Goal: Communication & Community: Answer question/provide support

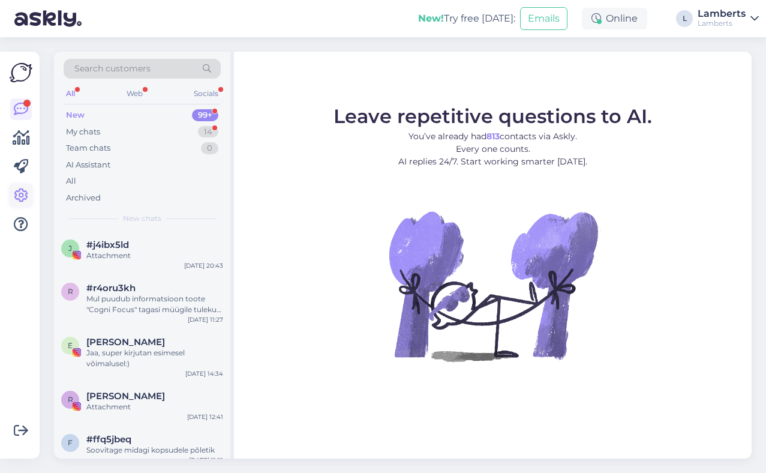
click at [23, 192] on icon at bounding box center [21, 195] width 14 height 14
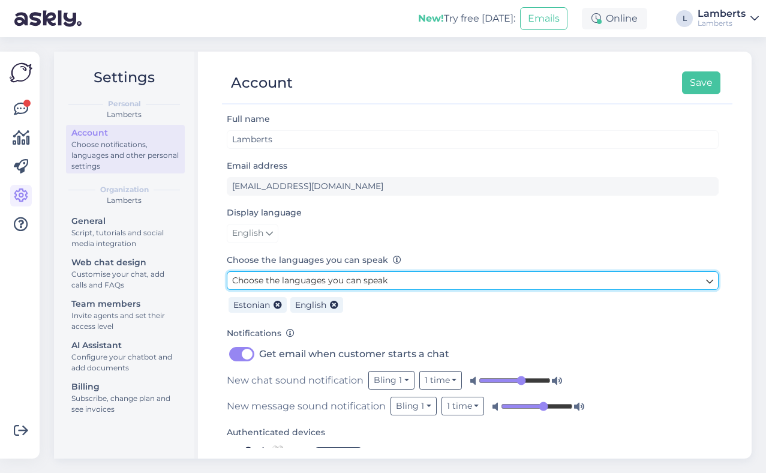
click at [518, 280] on link "Choose the languages you can speak" at bounding box center [473, 280] width 492 height 19
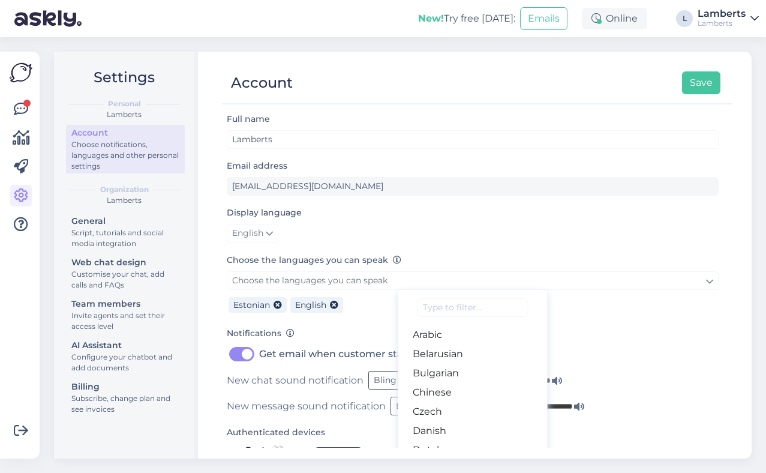
click at [536, 245] on form "Full name [PERSON_NAME] Email address [EMAIL_ADDRESS][DOMAIN_NAME] Display lang…" at bounding box center [473, 387] width 492 height 551
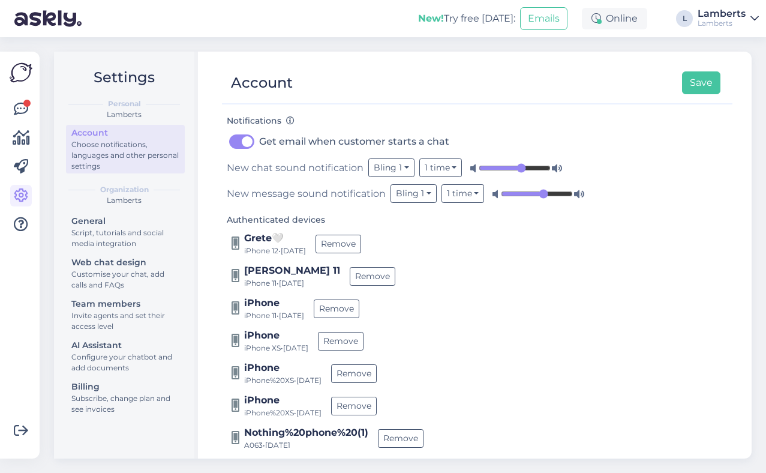
scroll to position [217, 0]
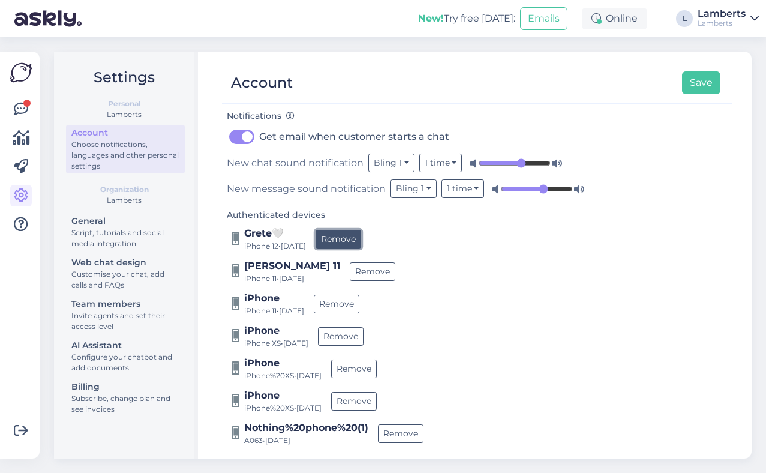
click at [356, 235] on button "Remove" at bounding box center [339, 239] width 46 height 19
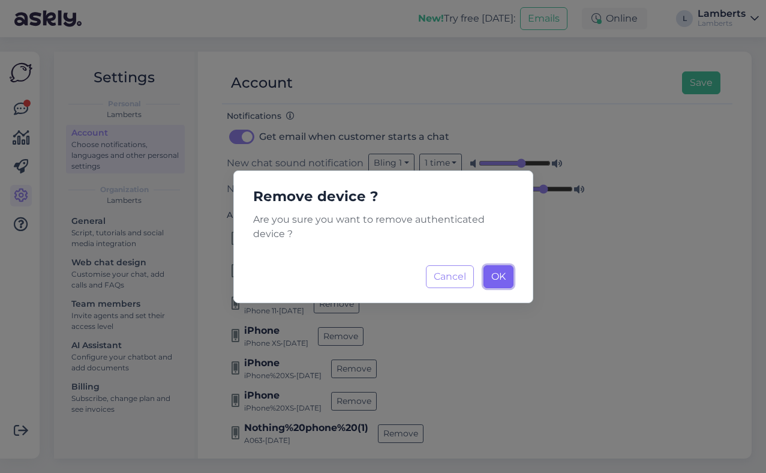
click at [510, 278] on button "OK Loading..." at bounding box center [499, 276] width 30 height 23
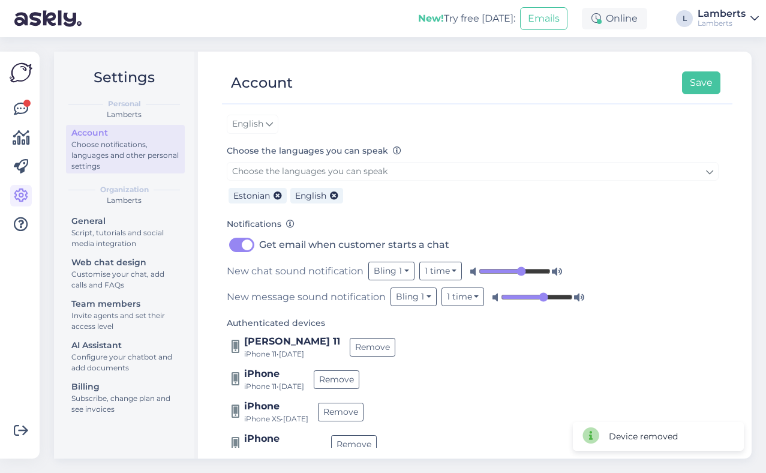
scroll to position [193, 0]
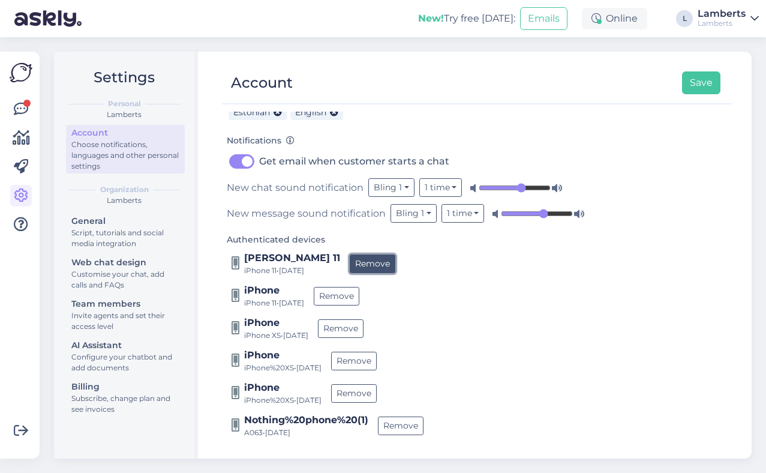
click at [365, 258] on button "Remove" at bounding box center [373, 263] width 46 height 19
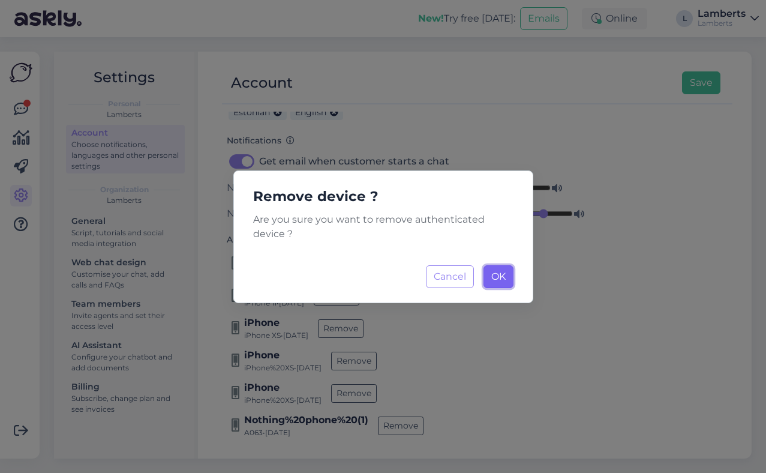
click at [500, 279] on span "OK" at bounding box center [498, 276] width 14 height 11
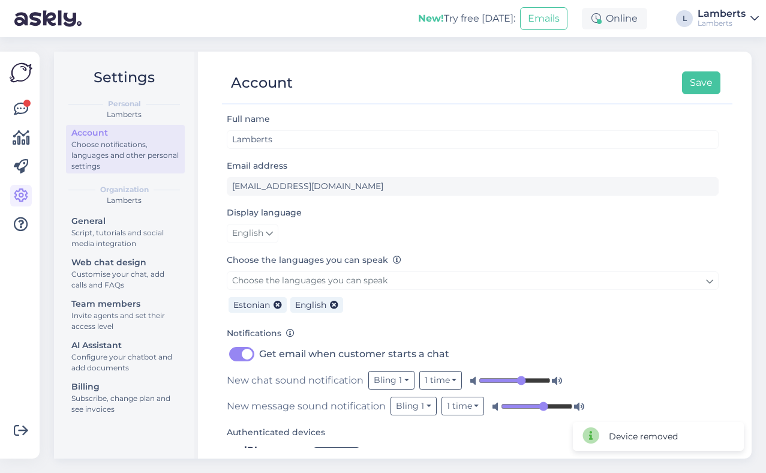
scroll to position [160, 0]
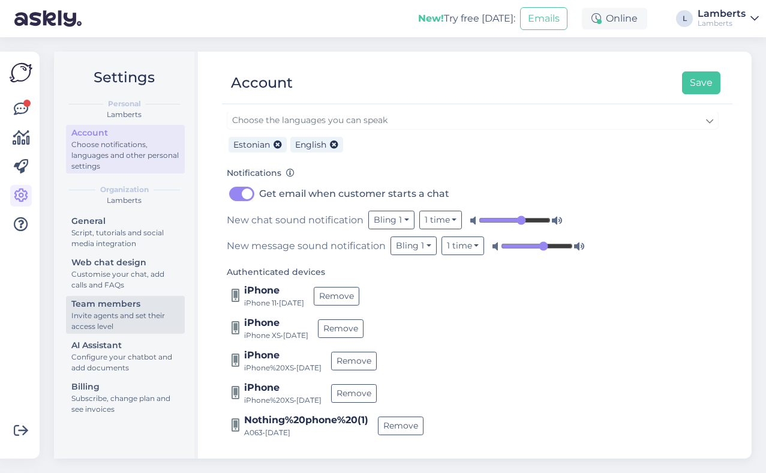
click at [92, 302] on div "Team members" at bounding box center [125, 304] width 108 height 13
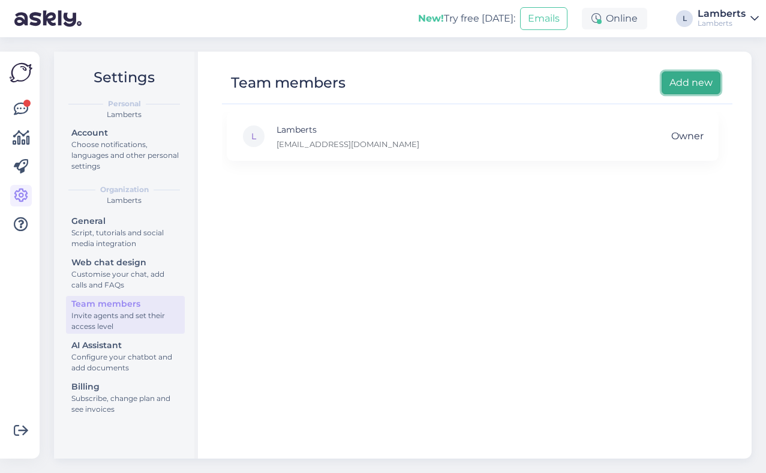
click at [692, 85] on button "Add new" at bounding box center [691, 82] width 59 height 23
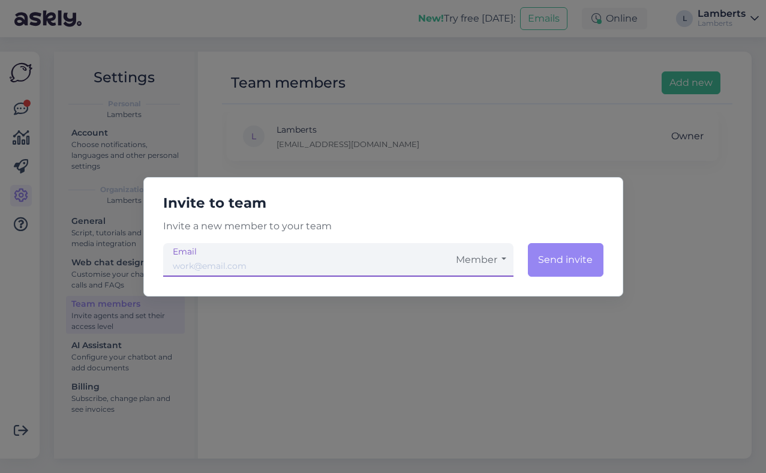
click at [398, 263] on input "email" at bounding box center [306, 260] width 286 height 34
click at [383, 265] on input "info@lambertslithuania" at bounding box center [306, 260] width 286 height 34
type input "[EMAIL_ADDRESS][DOMAIN_NAME]"
click at [489, 268] on button "Member" at bounding box center [481, 260] width 65 height 34
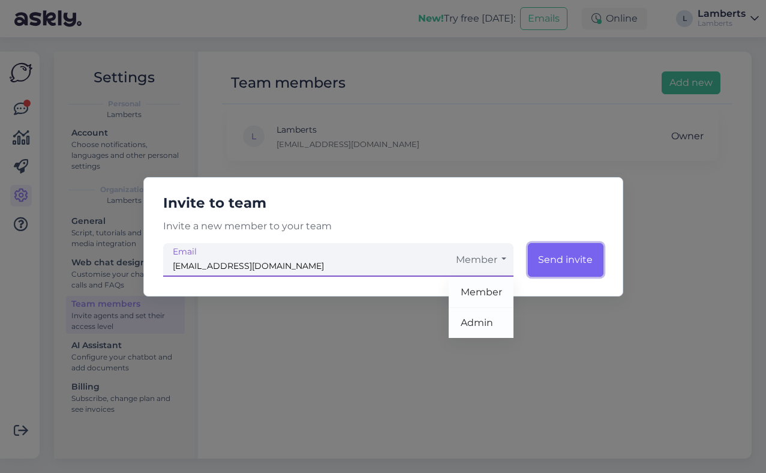
click at [562, 253] on button "Send invite" at bounding box center [566, 260] width 76 height 34
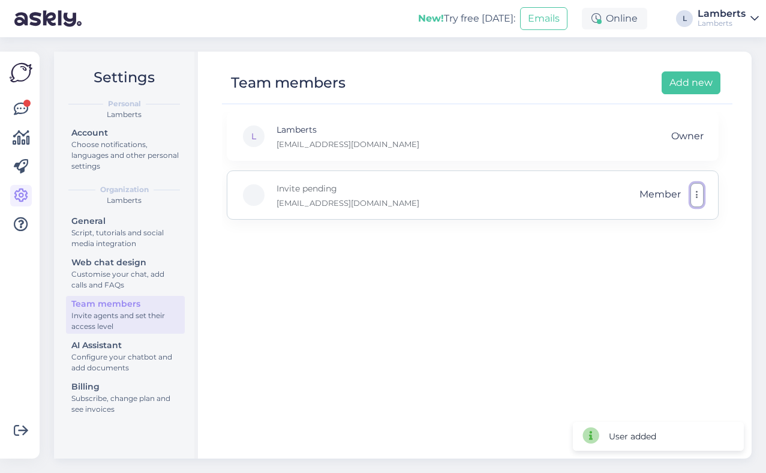
click at [696, 196] on icon "button" at bounding box center [697, 195] width 2 height 10
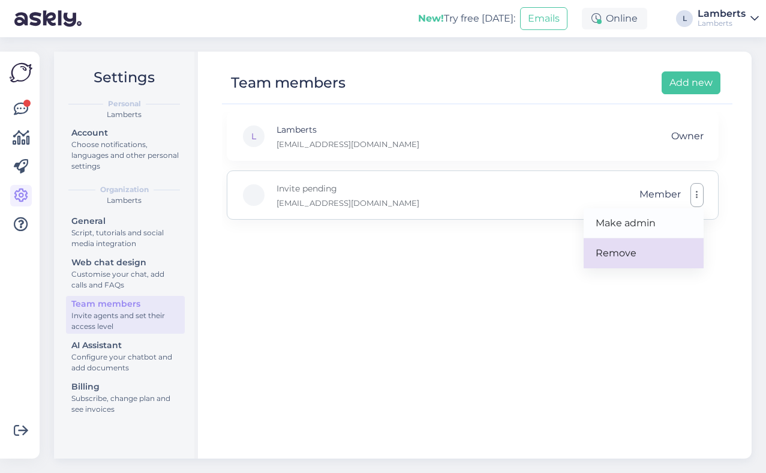
click at [639, 247] on link "Remove" at bounding box center [644, 253] width 120 height 30
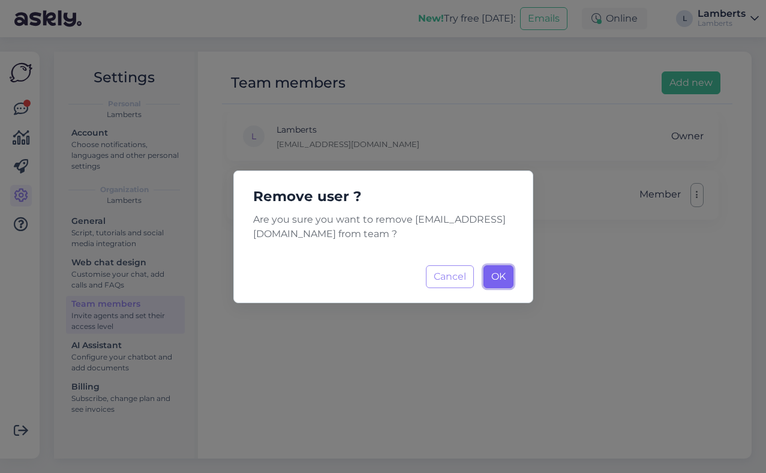
click at [491, 279] on span "OK" at bounding box center [498, 276] width 14 height 11
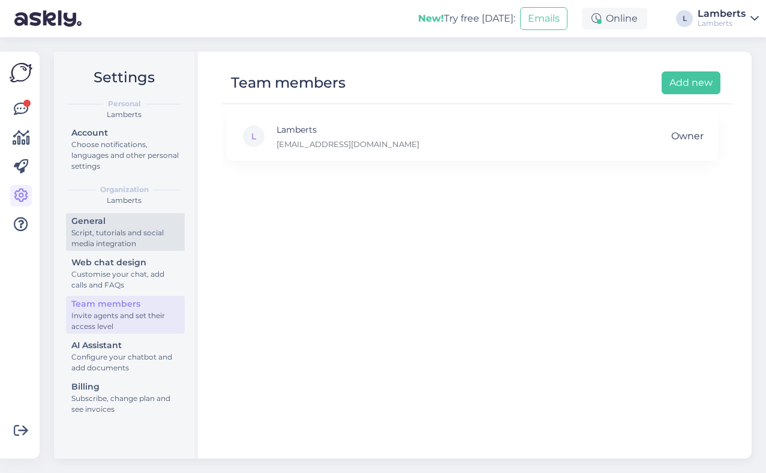
click at [127, 238] on div "Script, tutorials and social media integration" at bounding box center [125, 238] width 108 height 22
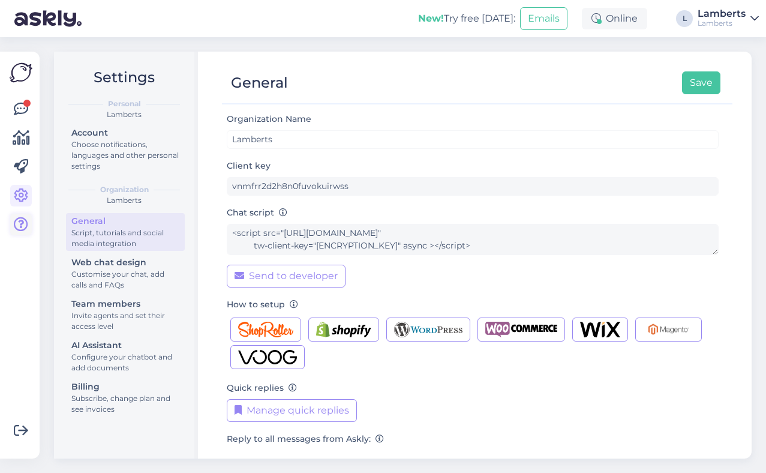
click at [22, 227] on icon at bounding box center [21, 224] width 14 height 14
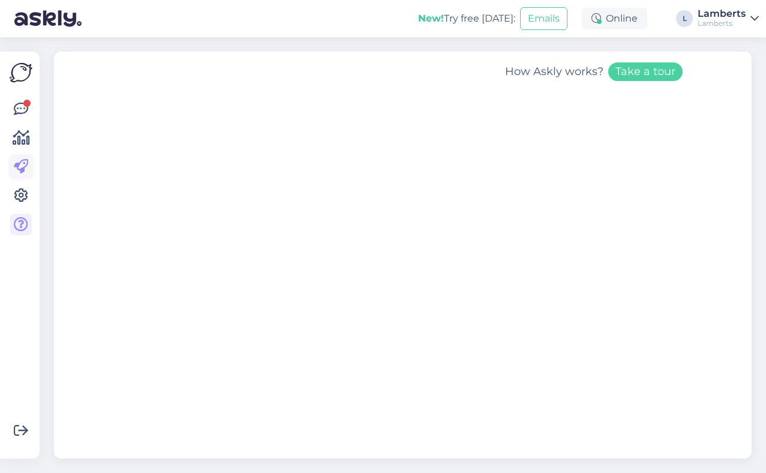
click at [28, 164] on icon at bounding box center [21, 167] width 14 height 14
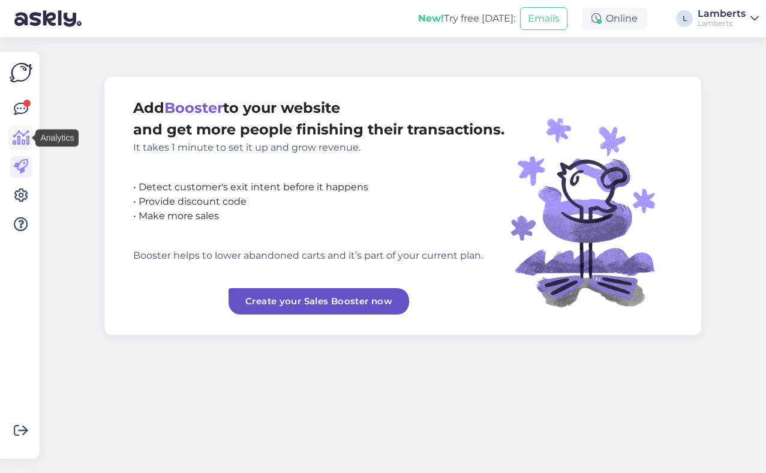
click at [26, 141] on icon at bounding box center [21, 138] width 17 height 14
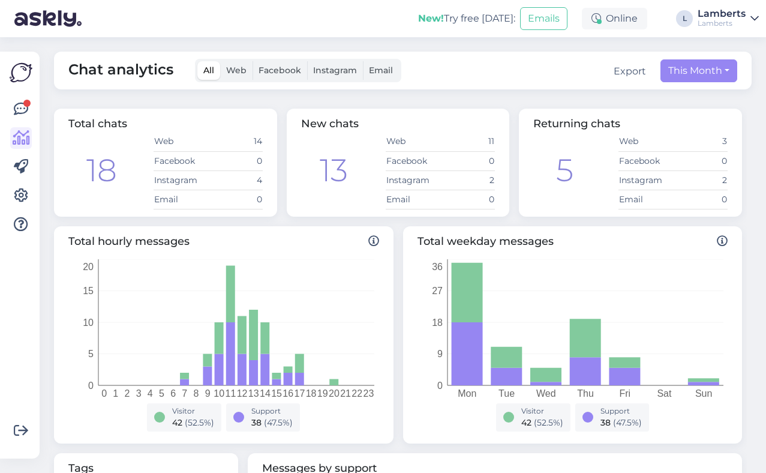
click at [237, 77] on label "Web" at bounding box center [236, 70] width 32 height 19
click at [220, 61] on input "Web" at bounding box center [220, 61] width 0 height 0
click at [385, 65] on span "Email" at bounding box center [381, 70] width 24 height 11
click at [363, 61] on input "Email" at bounding box center [363, 61] width 0 height 0
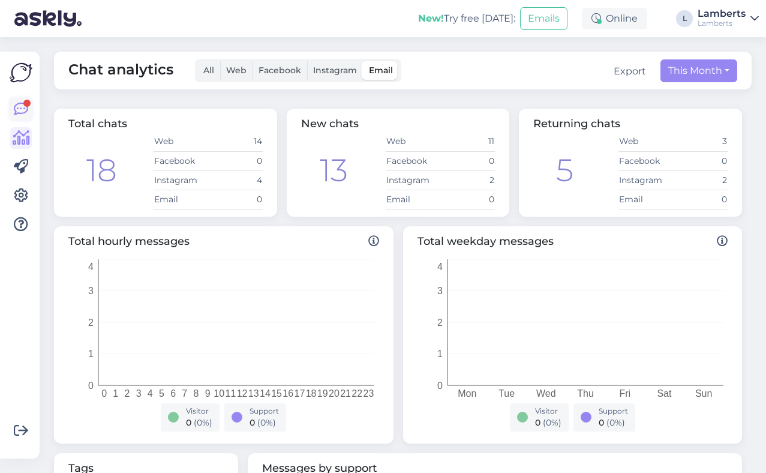
click at [25, 112] on icon at bounding box center [21, 109] width 14 height 14
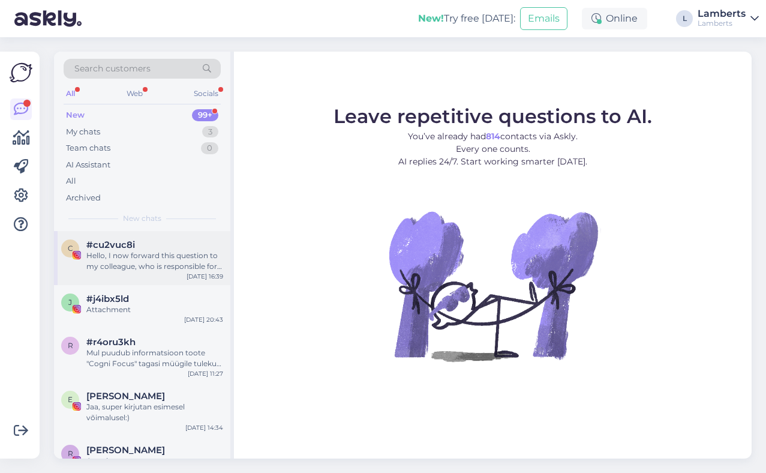
click at [137, 246] on div "#cu2vuc8i" at bounding box center [154, 244] width 137 height 11
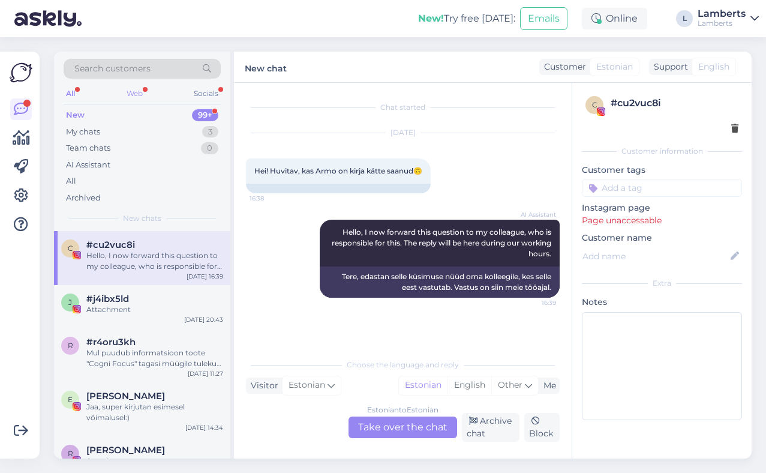
click at [145, 92] on div "Web" at bounding box center [134, 94] width 21 height 16
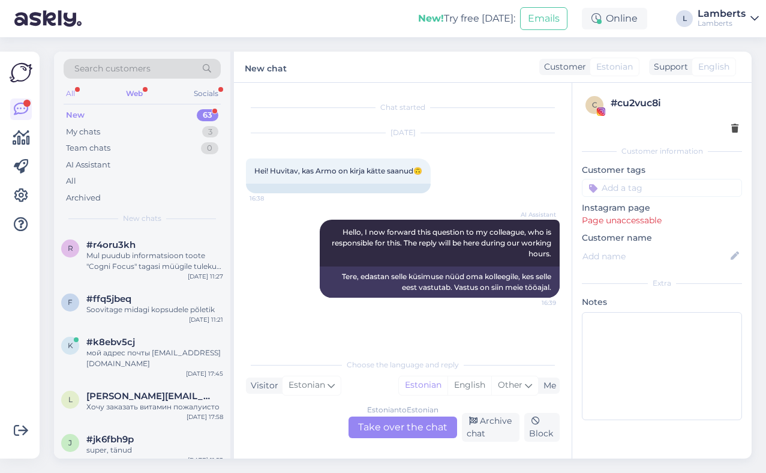
click at [75, 89] on div "All" at bounding box center [71, 94] width 14 height 16
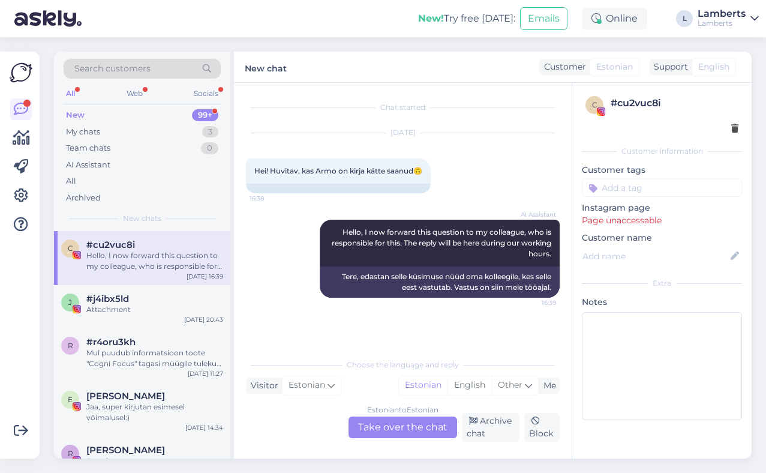
click at [740, 13] on div "Lamberts" at bounding box center [722, 14] width 48 height 10
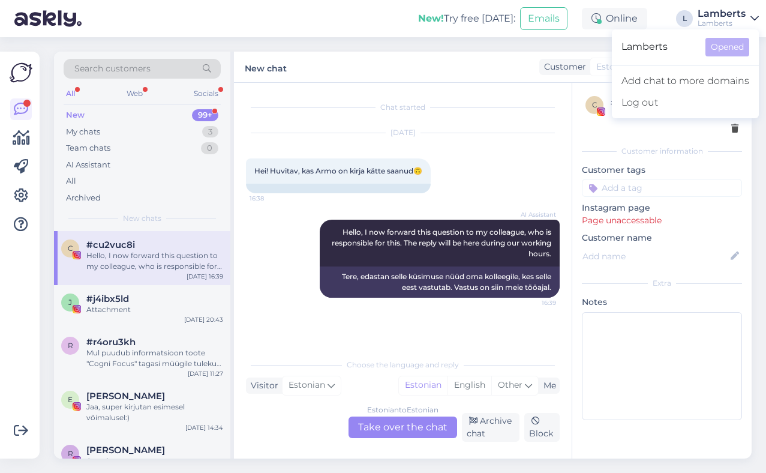
click at [595, 42] on div "Search customers All Web Socials New 99+ My chats 3 Team chats 0 AI Assistant A…" at bounding box center [406, 255] width 719 height 436
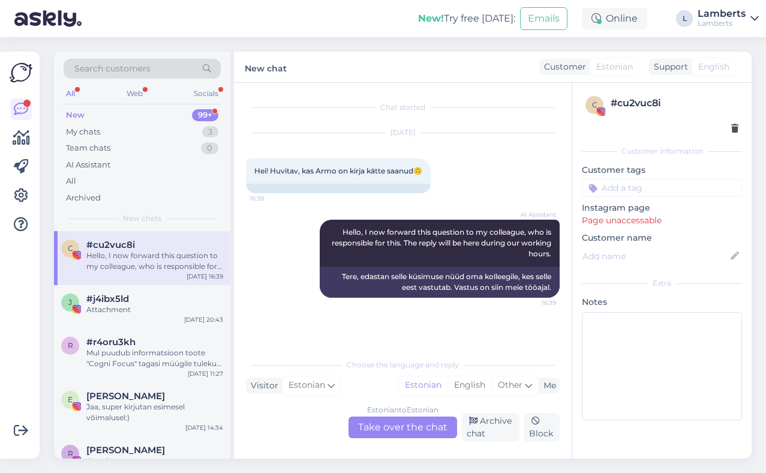
click at [698, 28] on div "Lamberts" at bounding box center [722, 24] width 48 height 10
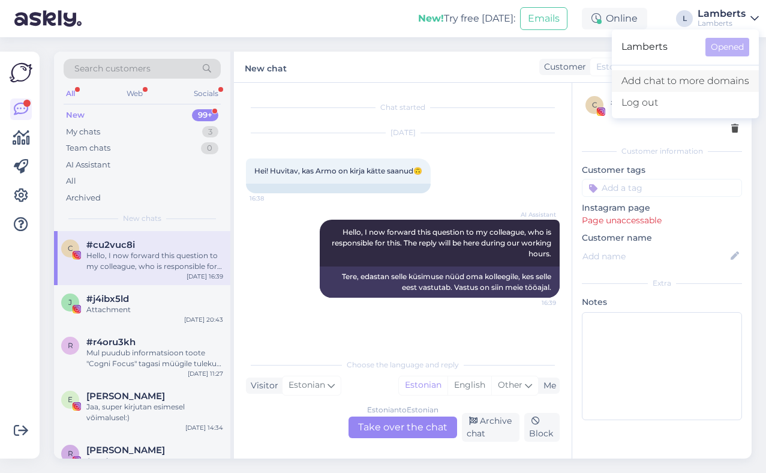
click at [667, 82] on link "Add chat to more domains" at bounding box center [685, 81] width 147 height 22
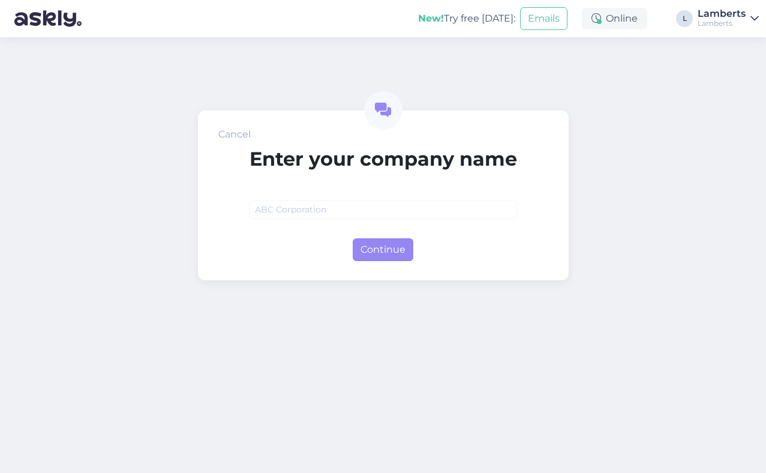
click at [69, 24] on img at bounding box center [47, 18] width 67 height 37
click at [700, 12] on div "Lamberts" at bounding box center [722, 14] width 48 height 10
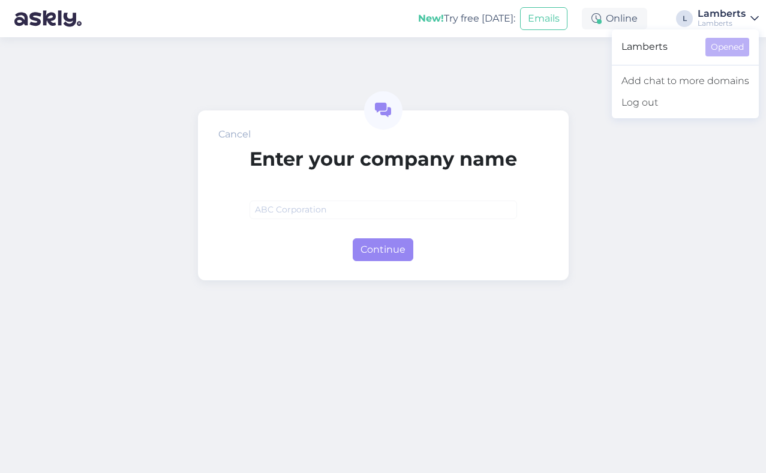
click at [661, 55] on span "Lamberts" at bounding box center [659, 47] width 74 height 19
click at [425, 35] on div "New! Try free today: Emails" at bounding box center [500, 18] width 164 height 37
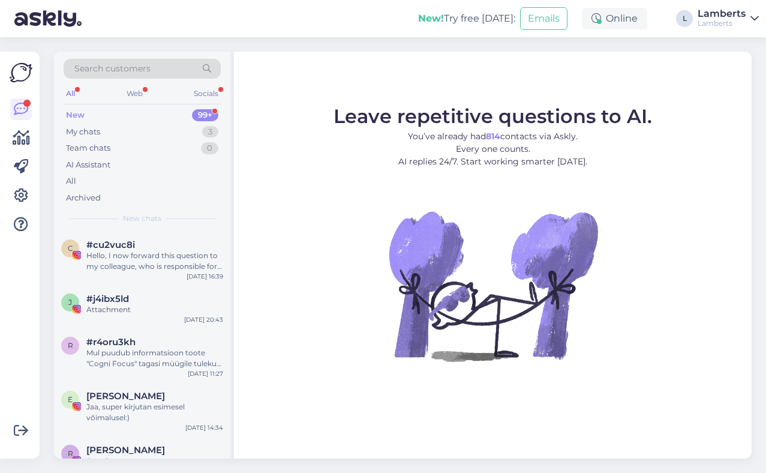
click at [24, 74] on img at bounding box center [21, 72] width 23 height 23
click at [20, 191] on icon at bounding box center [21, 195] width 14 height 14
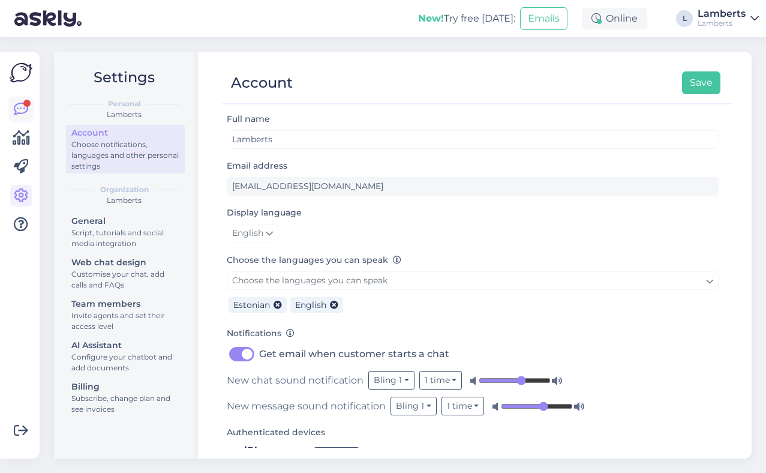
click at [27, 101] on div at bounding box center [26, 103] width 7 height 7
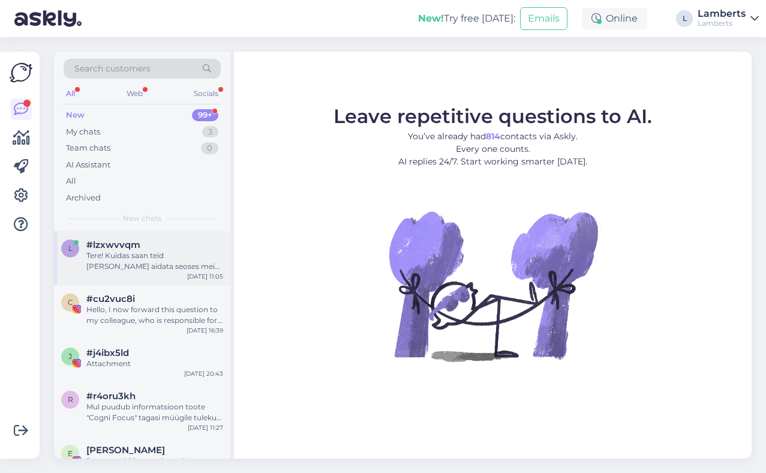
click at [140, 257] on div "Tere! Kuidas saan teid täna aidata seoses meie teenustega?" at bounding box center [154, 261] width 137 height 22
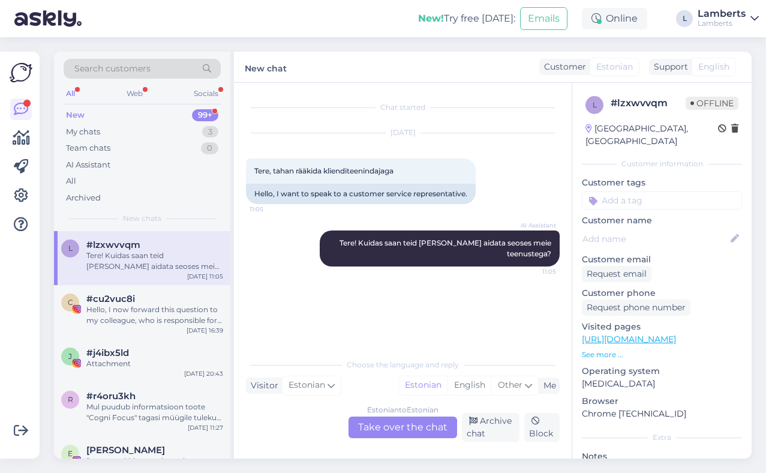
click at [180, 118] on div "New 99+" at bounding box center [142, 115] width 157 height 17
click at [139, 98] on div "Web" at bounding box center [134, 94] width 21 height 16
click at [76, 97] on div "All" at bounding box center [71, 94] width 14 height 16
click at [203, 94] on div "Socials" at bounding box center [205, 94] width 29 height 16
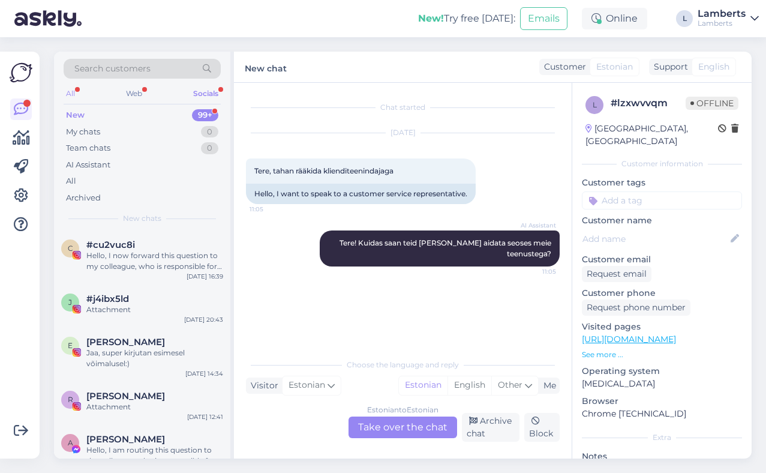
click at [76, 93] on div "All" at bounding box center [71, 94] width 14 height 16
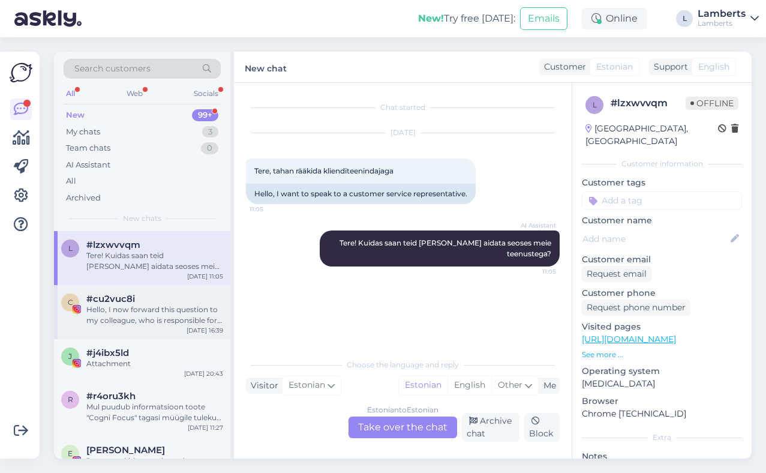
click at [157, 318] on div "Hello, I now forward this question to my colleague, who is responsible for this…" at bounding box center [154, 315] width 137 height 22
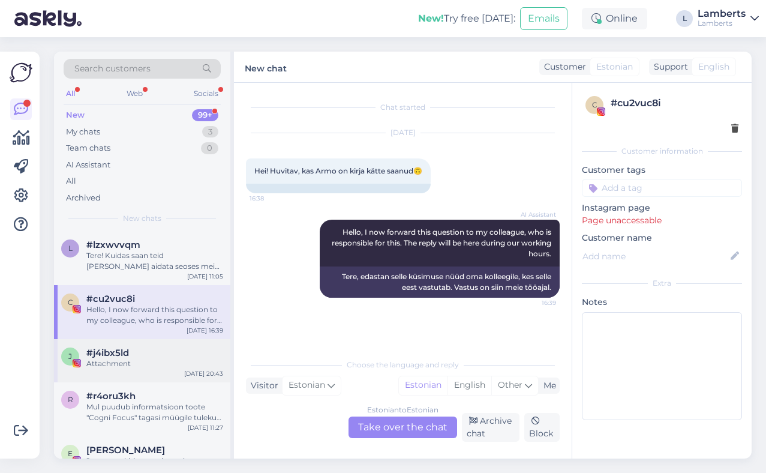
click at [136, 365] on div "Attachment" at bounding box center [154, 363] width 137 height 11
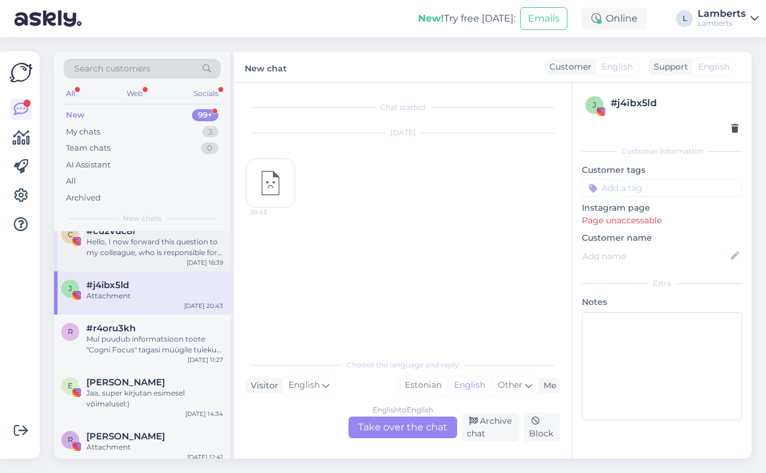
scroll to position [72, 0]
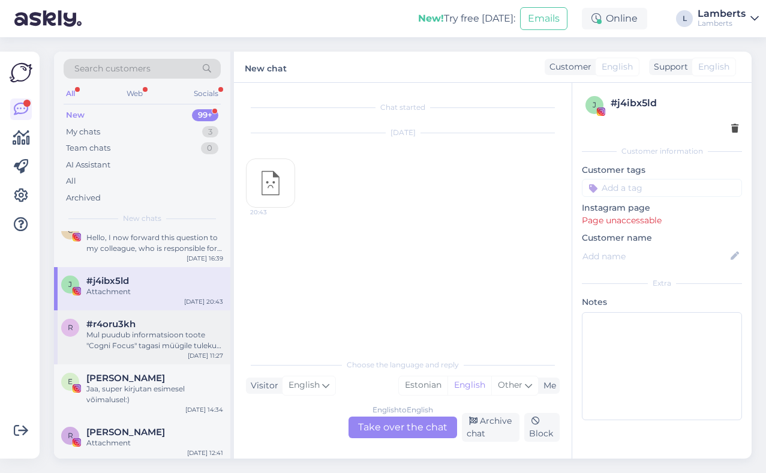
click at [141, 330] on div "Mul puudub informatsioon toote "Cogni Focus" tagasi müügile tuleku kohta. [PERS…" at bounding box center [154, 340] width 137 height 22
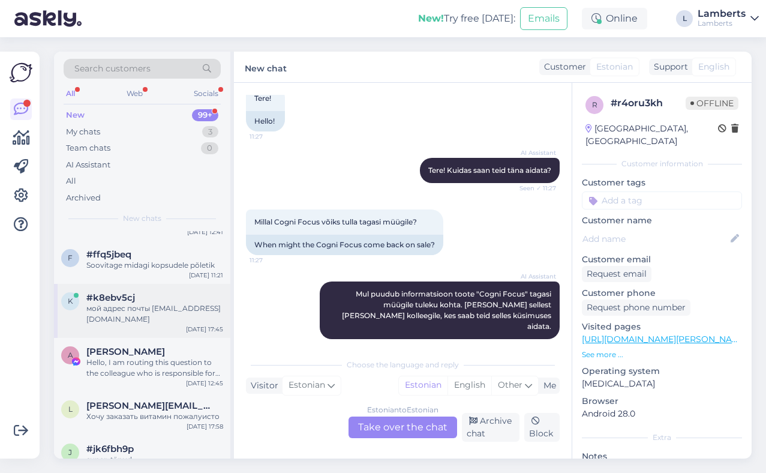
scroll to position [292, 0]
click at [147, 329] on div "k #k8ebv5cj мой адрес почты doland007@gmail.com Aug 29 17:45" at bounding box center [142, 311] width 176 height 54
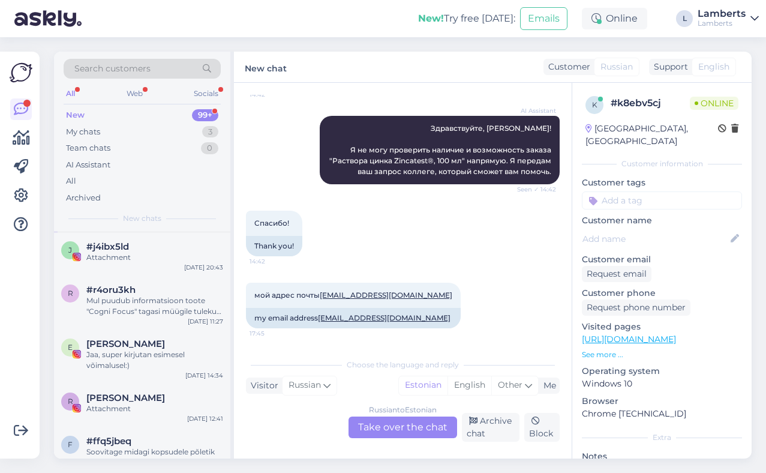
scroll to position [0, 0]
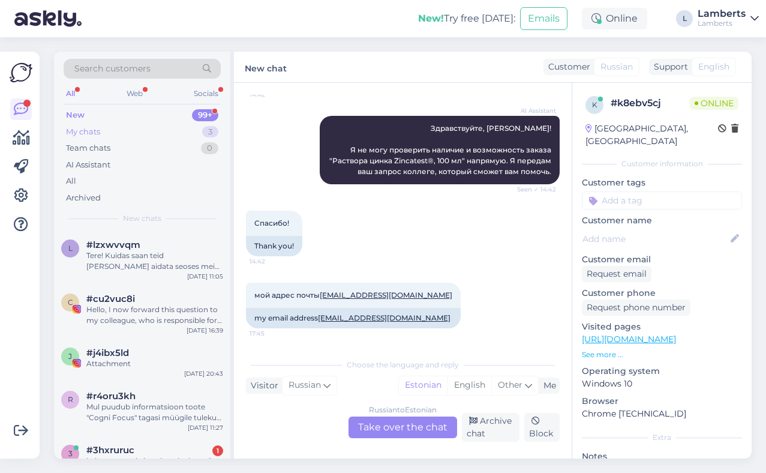
click at [185, 135] on div "My chats 3" at bounding box center [142, 132] width 157 height 17
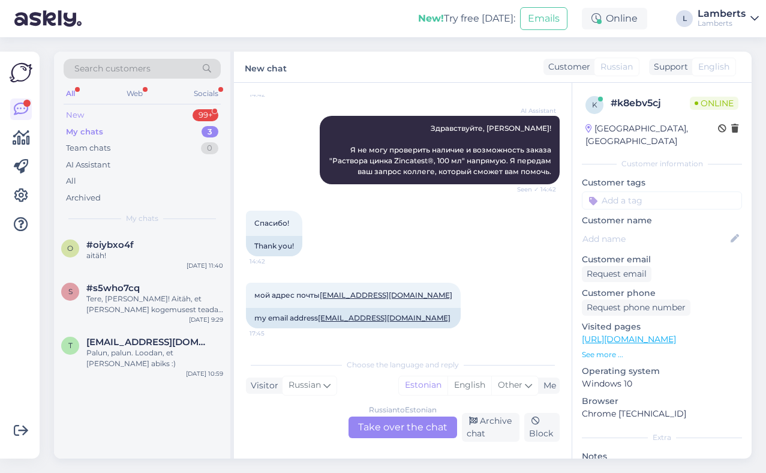
click at [181, 116] on div "New 99+" at bounding box center [142, 115] width 157 height 17
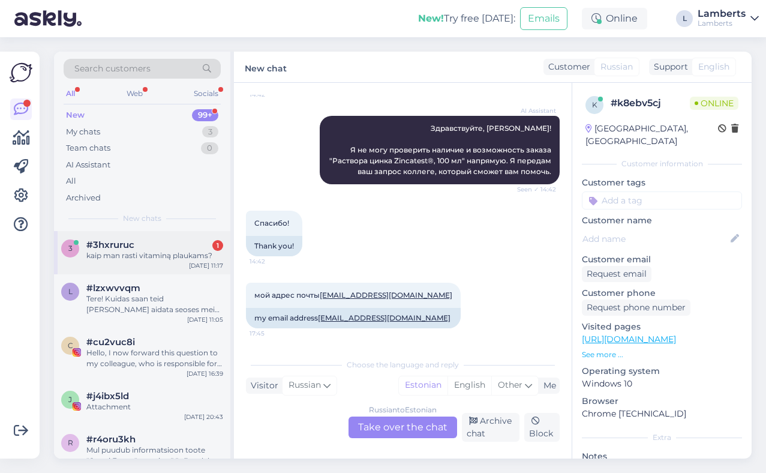
click at [167, 257] on div "kaip man rasti vitaminą plaukams?" at bounding box center [154, 255] width 137 height 11
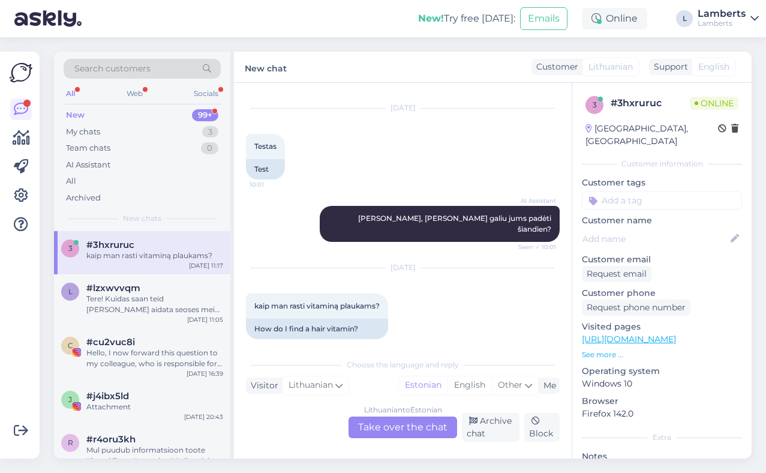
click at [418, 432] on div "Lithuanian to Estonian Take over the chat" at bounding box center [403, 427] width 109 height 22
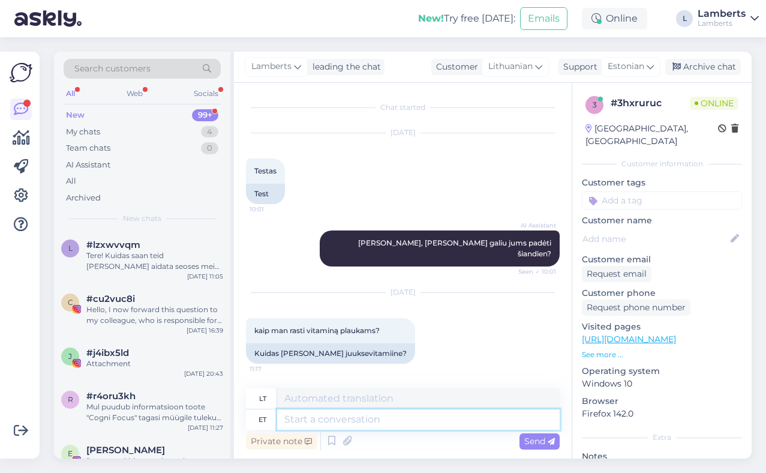
click at [389, 418] on textarea at bounding box center [418, 419] width 283 height 20
type textarea "juuksevitamiine lei"
type textarea "plaukų vitaminai"
type textarea "juuksevitamiine leiad"
type textarea "Galite rasti plaukų vitaminų"
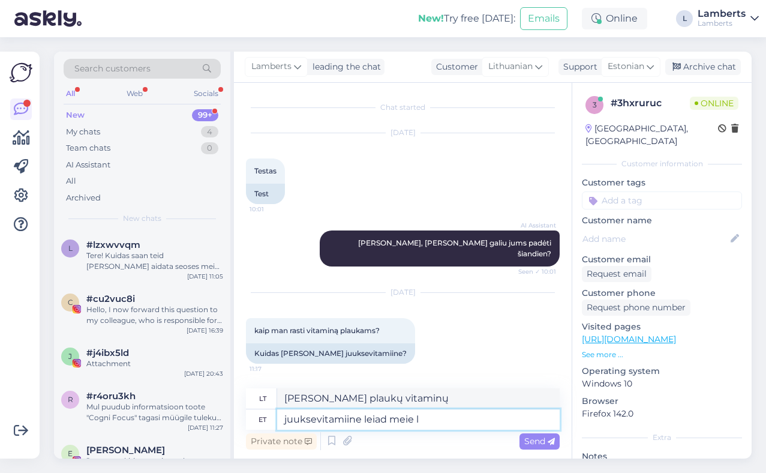
type textarea "juuksevitamiine leiad meie le"
type textarea "Plaukų vitaminų rasite mūsų parduotuvėje"
type textarea "juuksevitamiine leiad meie lehelt"
type textarea "Plaukų vitaminus galite rasti mūsų puslapyje."
type textarea "juuksevitamiine leiad meie lehelt."
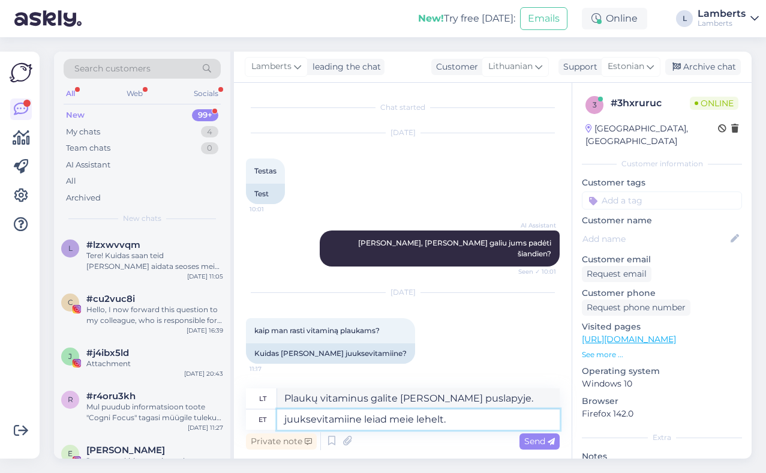
type textarea "Plaukų vitaminus galite rasti mūsų svetainėje."
type textarea "juuksevitamiine leiad meie epoest"
type textarea "Plaukų vitaminų galite rasti mūsų el. parduotuvėje."
type textarea "juuksevitamiine leiad meie epoest. Saadan"
type textarea "Plaukų vitaminų galite rasti mūsų el. parduotuvėje. Aš atsiųsiu"
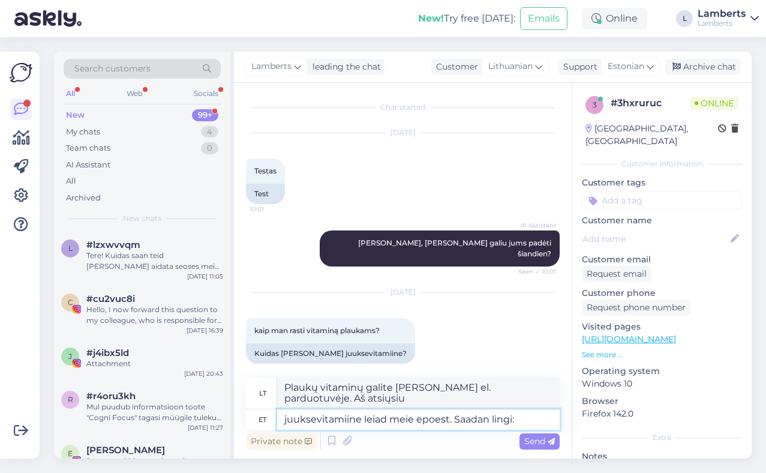
type textarea "juuksevitamiine leiad meie epoest. Saadan lingi:"
type textarea "Plaukų vitaminų galite rasti mūsų el. parduotuvėje. Atsiųsiu jums nuorodą:"
type textarea "juuksevitamiine leiad meie epoest. Saadan lingi: ..."
type textarea "Plaukų vitaminų galite rasti mūsų el. parduotuvėje. Atsiųsiu jums nuorodą: ..."
type textarea "juuksevitamiine leiad meie epoest. Saadan lingi: ..."
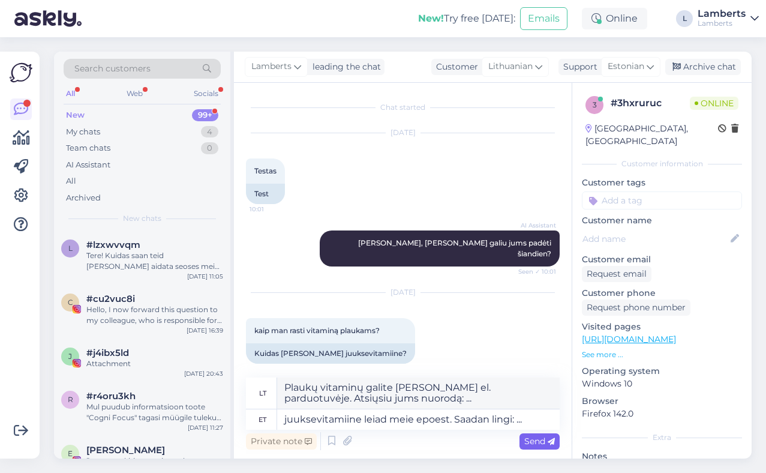
click at [536, 443] on span "Send" at bounding box center [539, 441] width 31 height 11
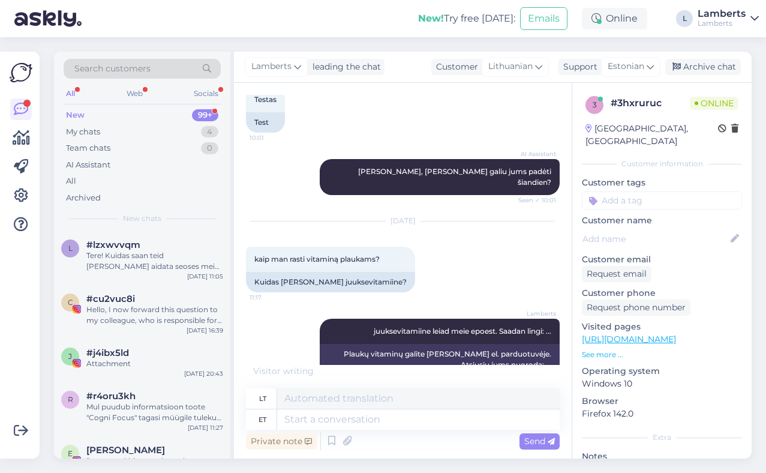
scroll to position [165, 0]
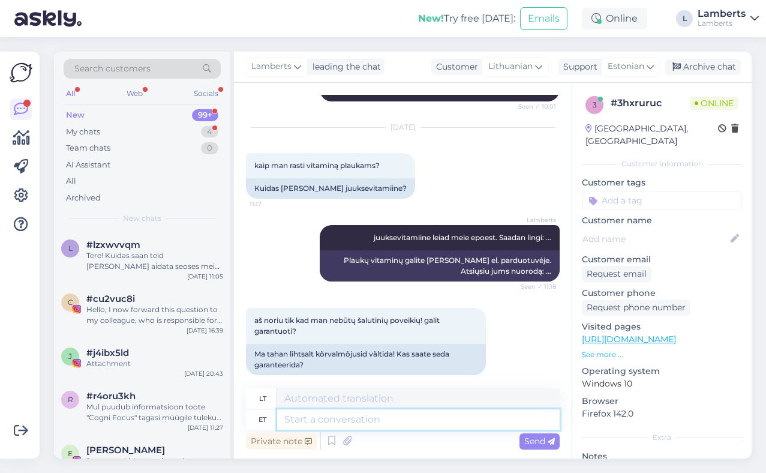
click at [391, 421] on textarea at bounding box center [418, 419] width 283 height 20
type textarea "Tere,"
type textarea "Sveiki,"
type textarea "Tere, ei s"
type textarea "Sveiki, ne"
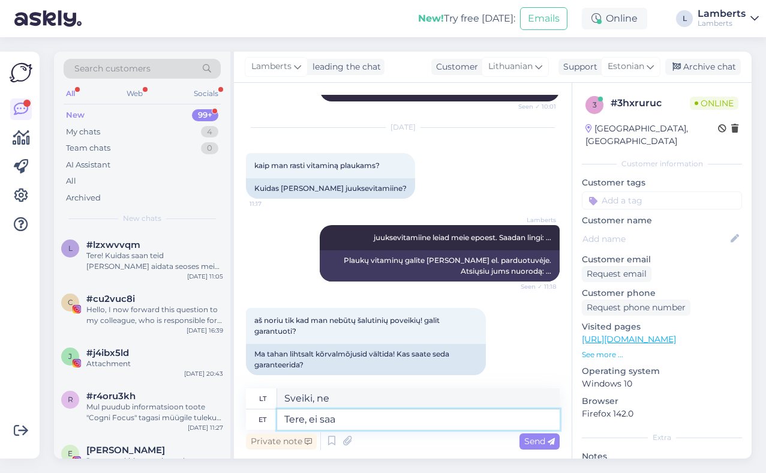
type textarea "Tere, ei saa k"
type textarea "Sveiki, negaliu."
type textarea "Tere, ei saa kahjuks."
type textarea "Sveiki, deja, negaliu."
type textarea "Tere, ei saa kahjuks garanteerida."
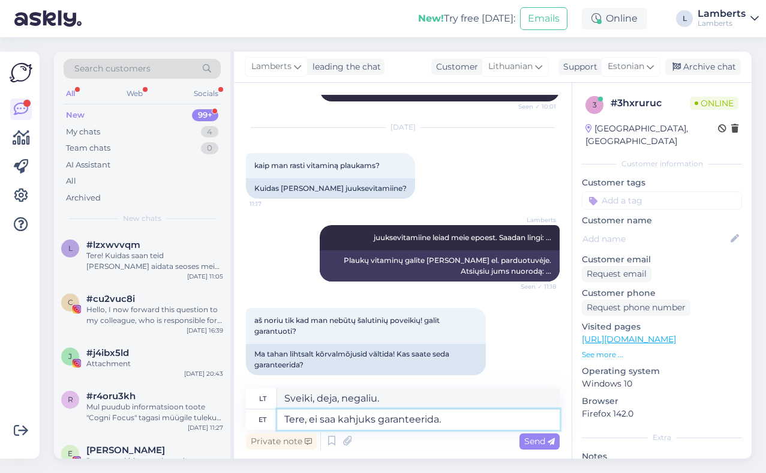
type textarea "Sveiki, deja, negalime to garantuoti."
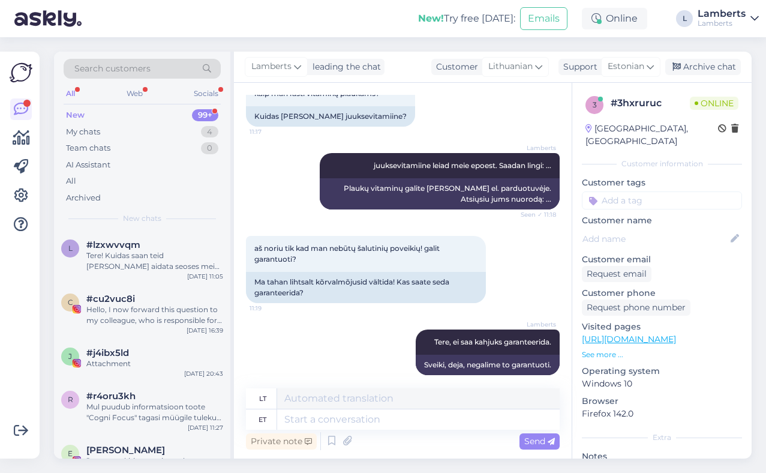
drag, startPoint x: 679, startPoint y: 172, endPoint x: 500, endPoint y: 49, distance: 217.4
click at [500, 49] on div "Search customers All Web Socials New 99+ My chats 4 Team chats 0 AI Assistant A…" at bounding box center [406, 255] width 719 height 436
click at [236, 19] on div "New! Try free today: Emails Online L Lamberts Lamberts" at bounding box center [383, 18] width 766 height 37
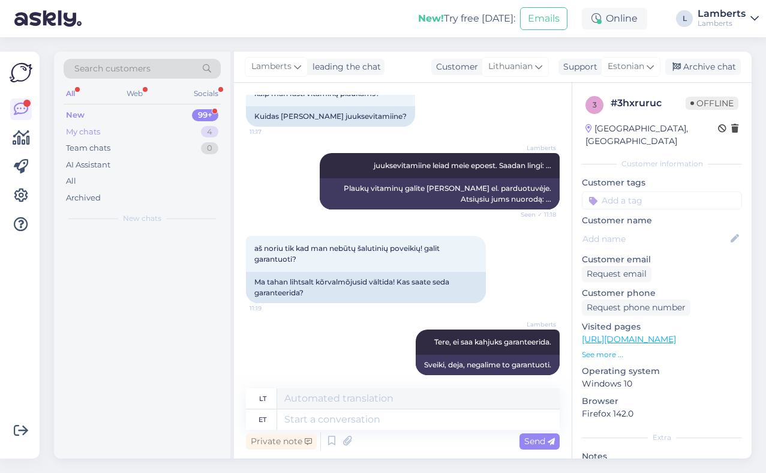
click at [187, 136] on div "My chats 4" at bounding box center [142, 132] width 157 height 17
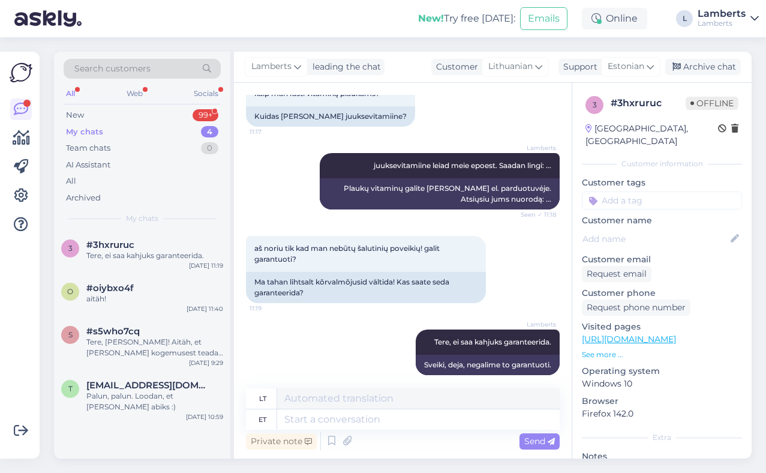
click at [182, 103] on div "All Web Socials" at bounding box center [142, 95] width 157 height 19
click at [182, 107] on div "New 99+" at bounding box center [142, 115] width 157 height 17
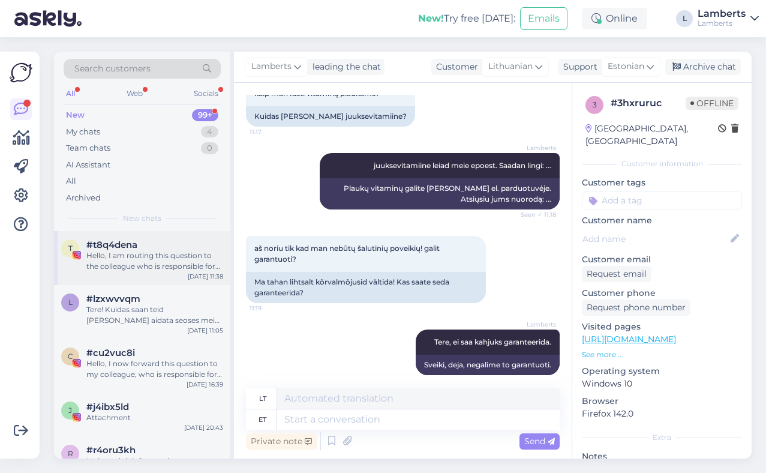
click at [148, 252] on div "Hello, I am routing this question to the colleague who is responsible for this …" at bounding box center [154, 261] width 137 height 22
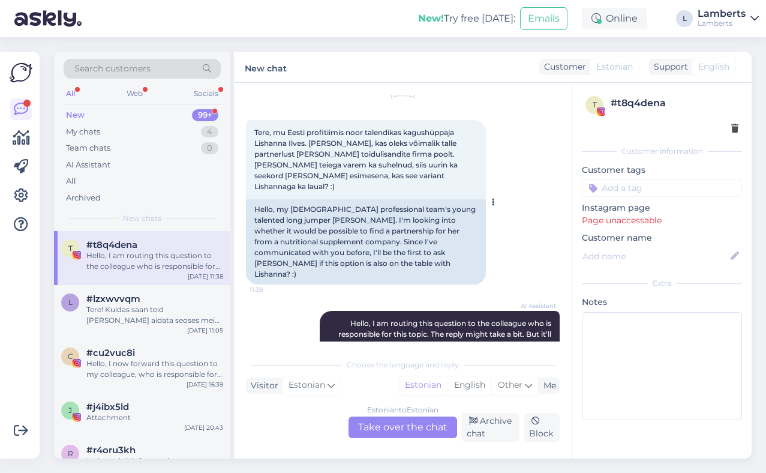
scroll to position [88, 0]
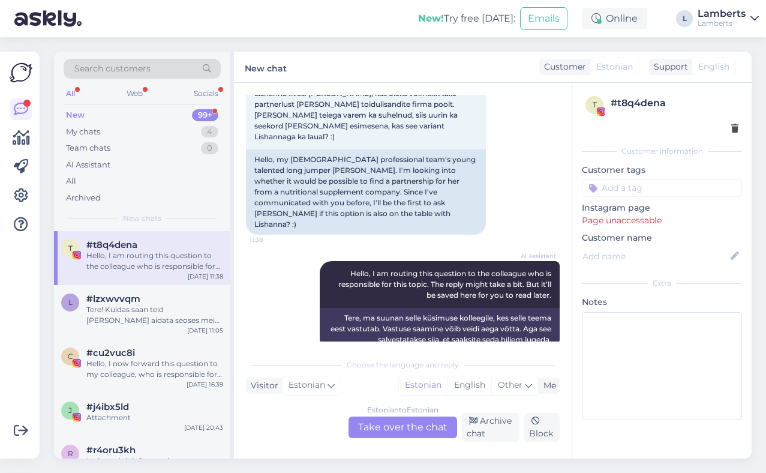
click at [182, 116] on div "New 99+" at bounding box center [142, 115] width 157 height 17
click at [167, 269] on div "Hello, I am routing this question to the colleague who is responsible for this …" at bounding box center [154, 261] width 137 height 22
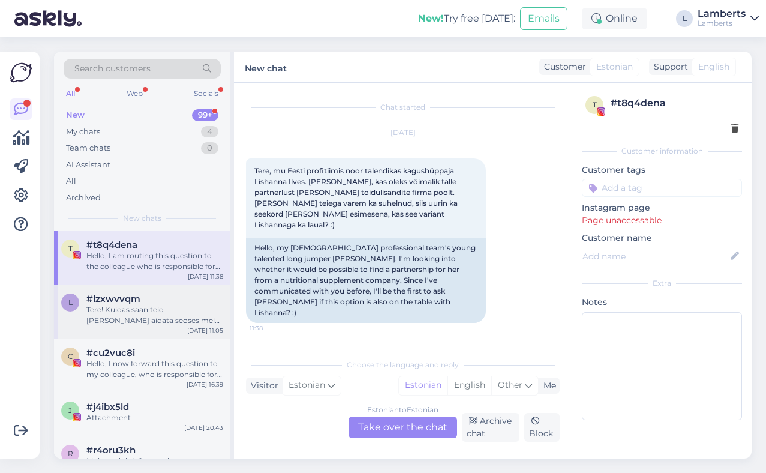
click at [165, 302] on div "#lzxwvvqm" at bounding box center [154, 298] width 137 height 11
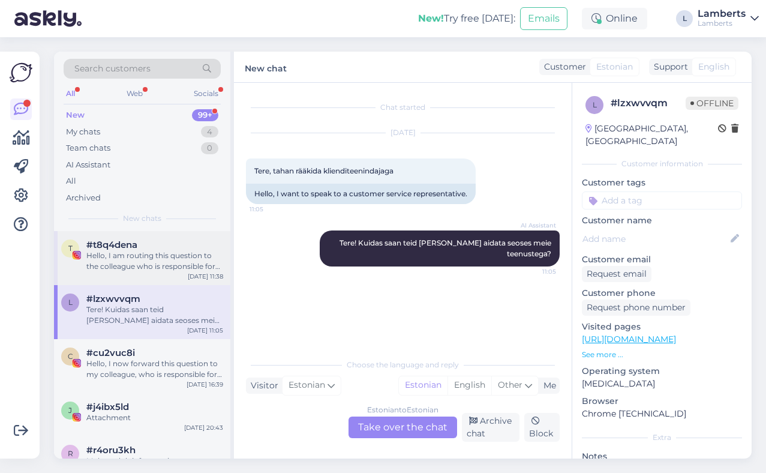
click at [164, 262] on div "Hello, I am routing this question to the colleague who is responsible for this …" at bounding box center [154, 261] width 137 height 22
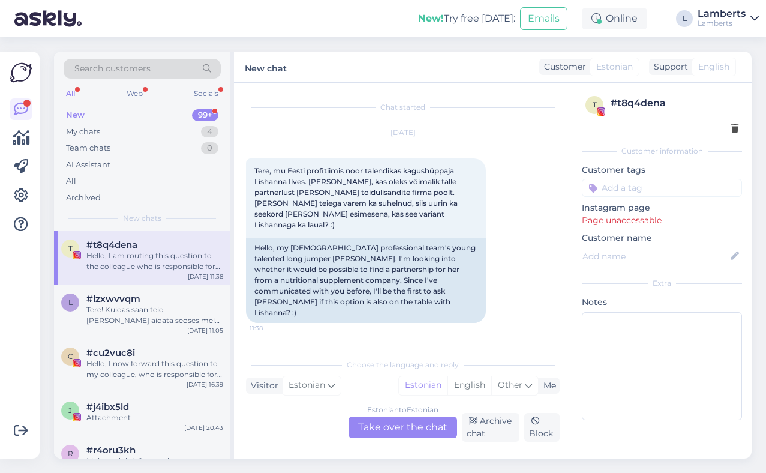
scroll to position [88, 0]
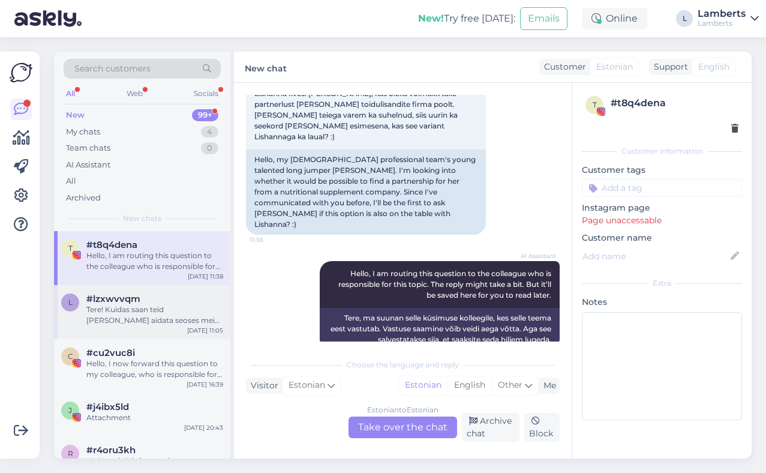
click at [166, 301] on div "#lzxwvvqm" at bounding box center [154, 298] width 137 height 11
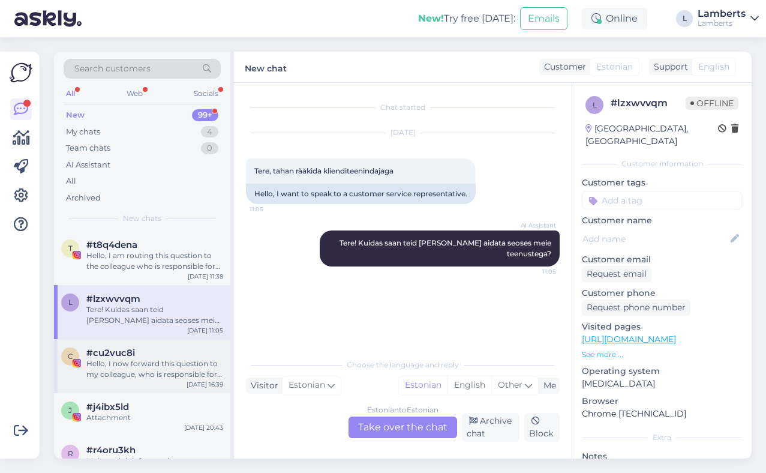
click at [159, 350] on div "#cu2vuc8i" at bounding box center [154, 352] width 137 height 11
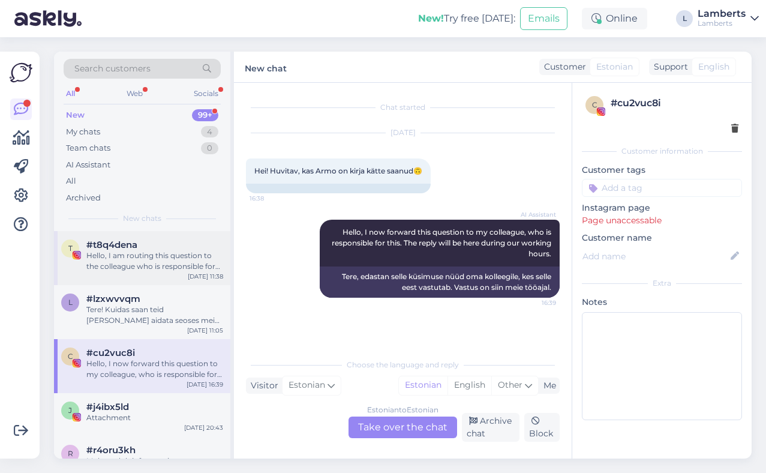
click at [160, 265] on div "Hello, I am routing this question to the colleague who is responsible for this …" at bounding box center [154, 261] width 137 height 22
